Goal: Check status: Check status

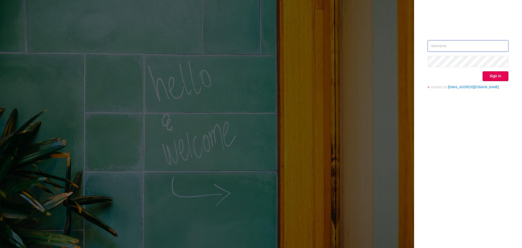
click at [458, 49] on input "text" at bounding box center [468, 45] width 81 height 11
type input "[EMAIL_ADDRESS][DOMAIN_NAME]"
click at [495, 74] on button "Sign in" at bounding box center [495, 76] width 26 height 10
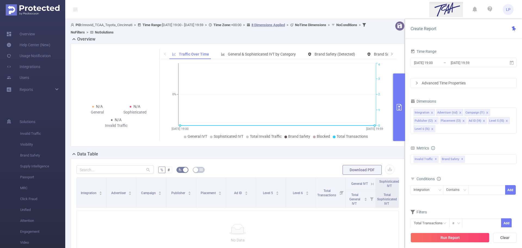
click at [405, 10] on header "LP" at bounding box center [261, 9] width 522 height 19
click at [509, 12] on span "LP" at bounding box center [508, 9] width 5 height 11
click at [427, 24] on div "Create Report" at bounding box center [463, 29] width 117 height 20
drag, startPoint x: 517, startPoint y: 0, endPoint x: 346, endPoint y: 7, distance: 171.4
click at [346, 7] on header "LP" at bounding box center [261, 9] width 522 height 19
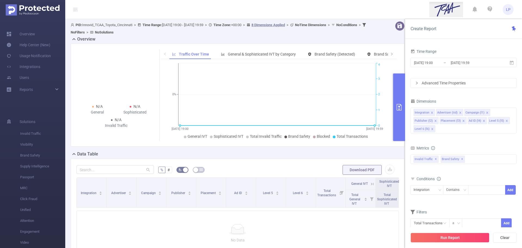
click at [95, 25] on span "PID: Innovid_TCAA_Toyota_Cincinnati > Time Range: [DATE] 19:00 - [DATE] 19:59 >…" at bounding box center [219, 28] width 297 height 11
click at [32, 35] on link "Overview" at bounding box center [21, 34] width 29 height 11
